Goal: Navigation & Orientation: Find specific page/section

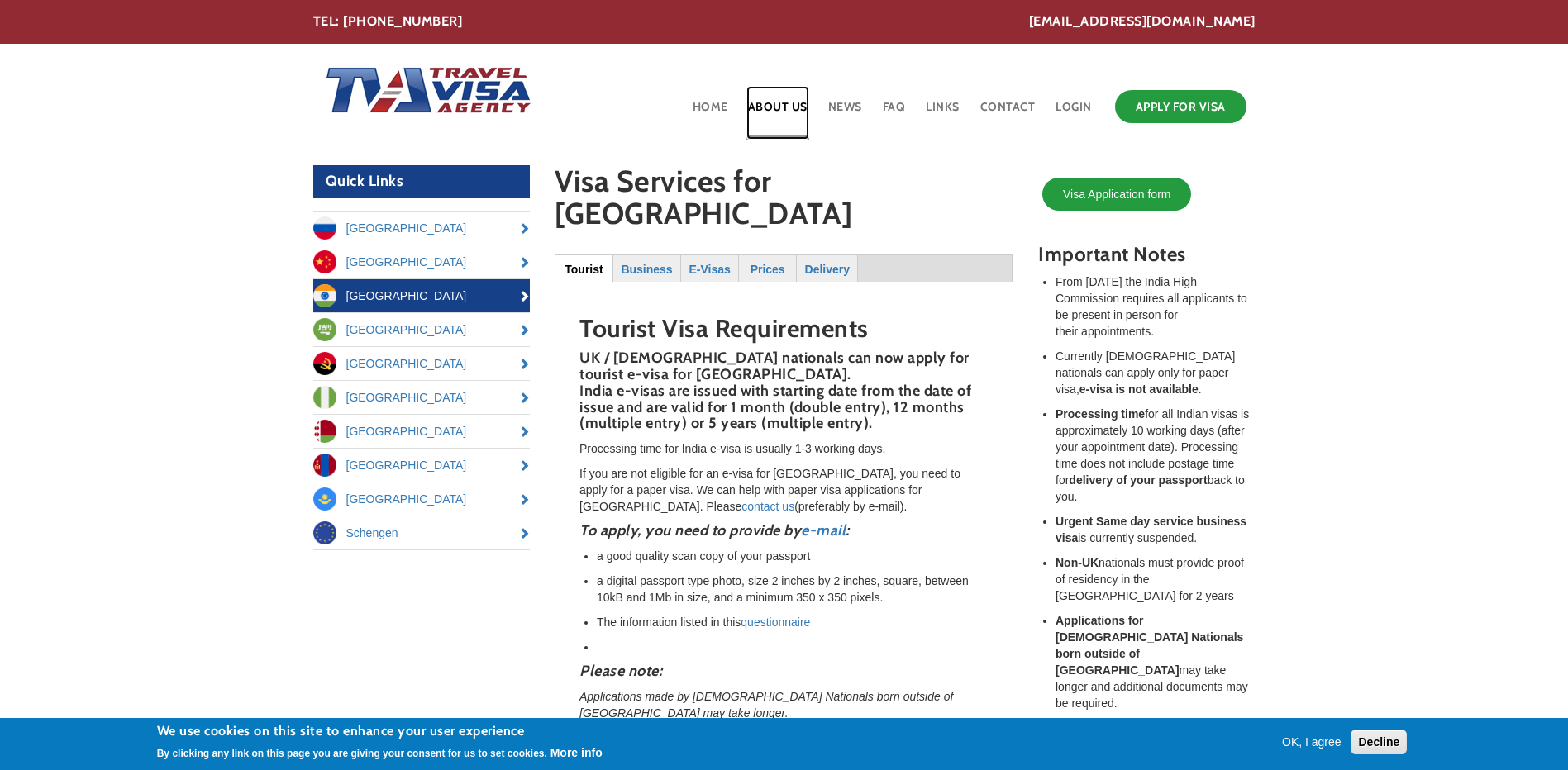
click at [781, 110] on link "About Us" at bounding box center [777, 113] width 63 height 54
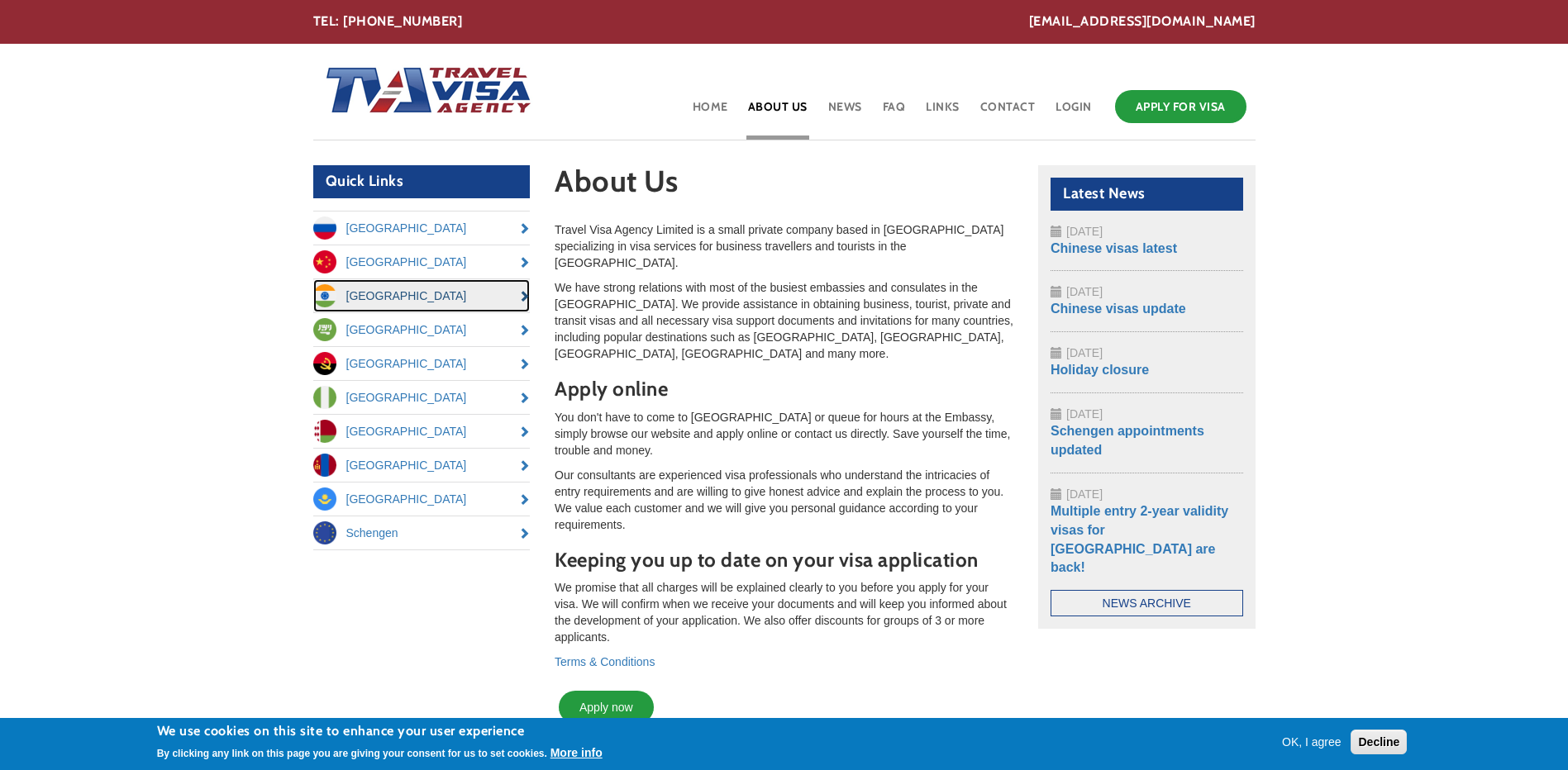
click at [376, 295] on link "[GEOGRAPHIC_DATA]" at bounding box center [421, 295] width 217 height 33
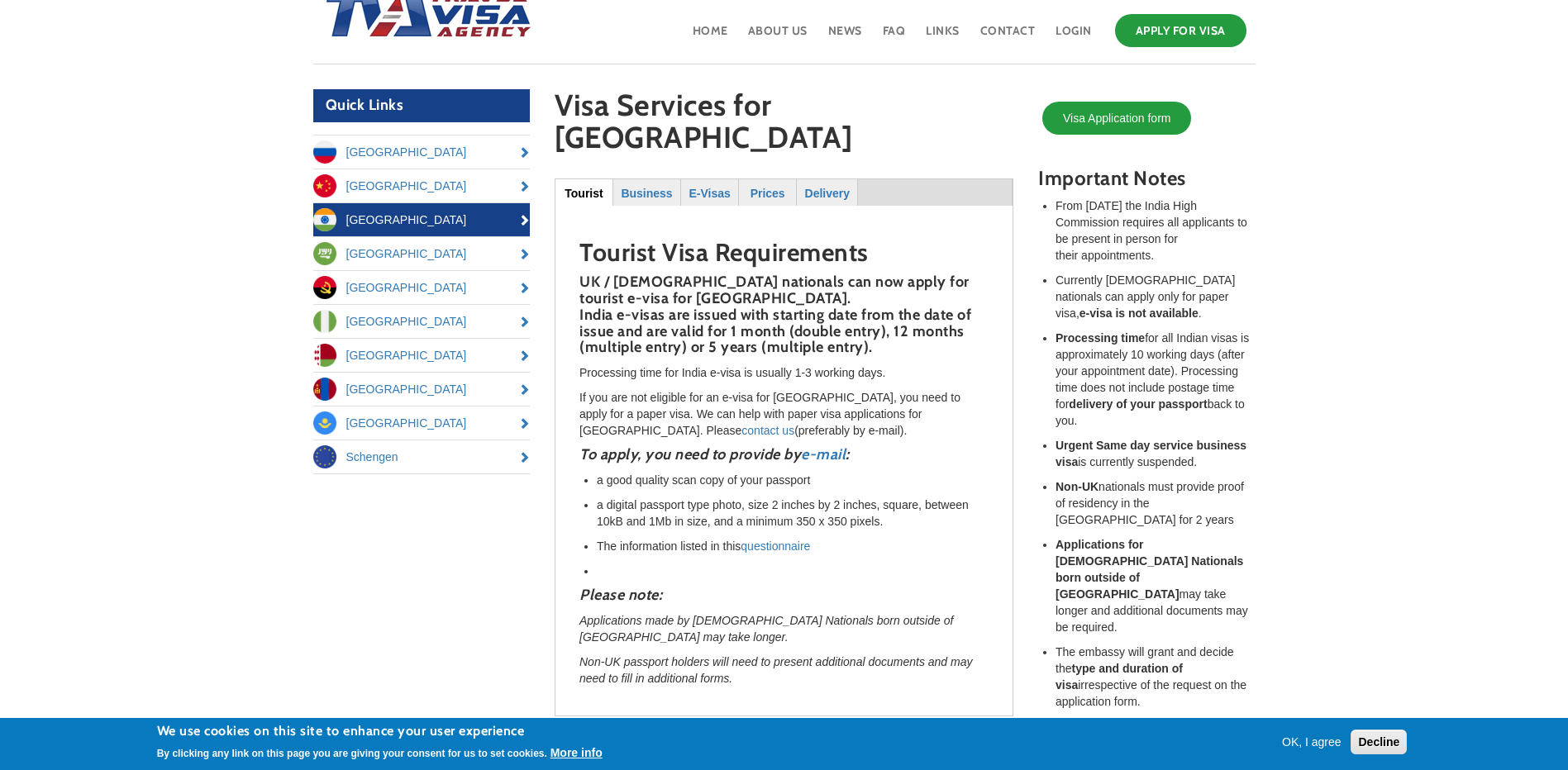
scroll to position [2, 0]
